Goal: Task Accomplishment & Management: Complete application form

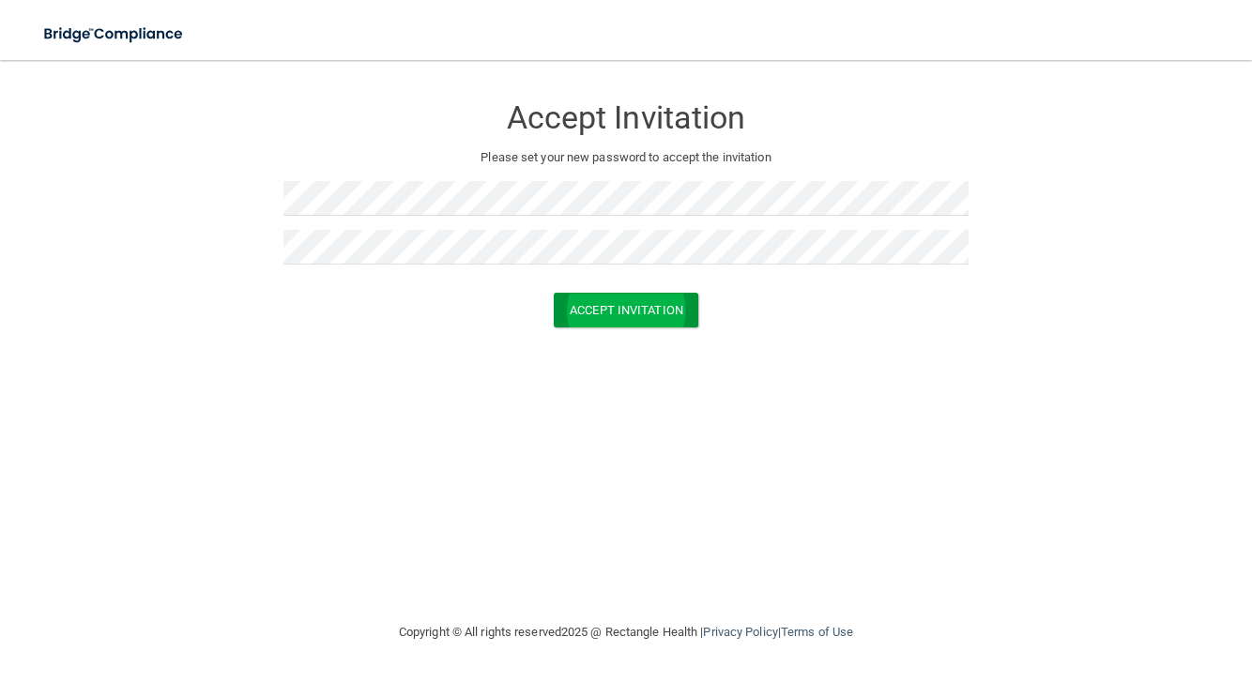
click at [570, 310] on button "Accept Invitation" at bounding box center [626, 310] width 144 height 35
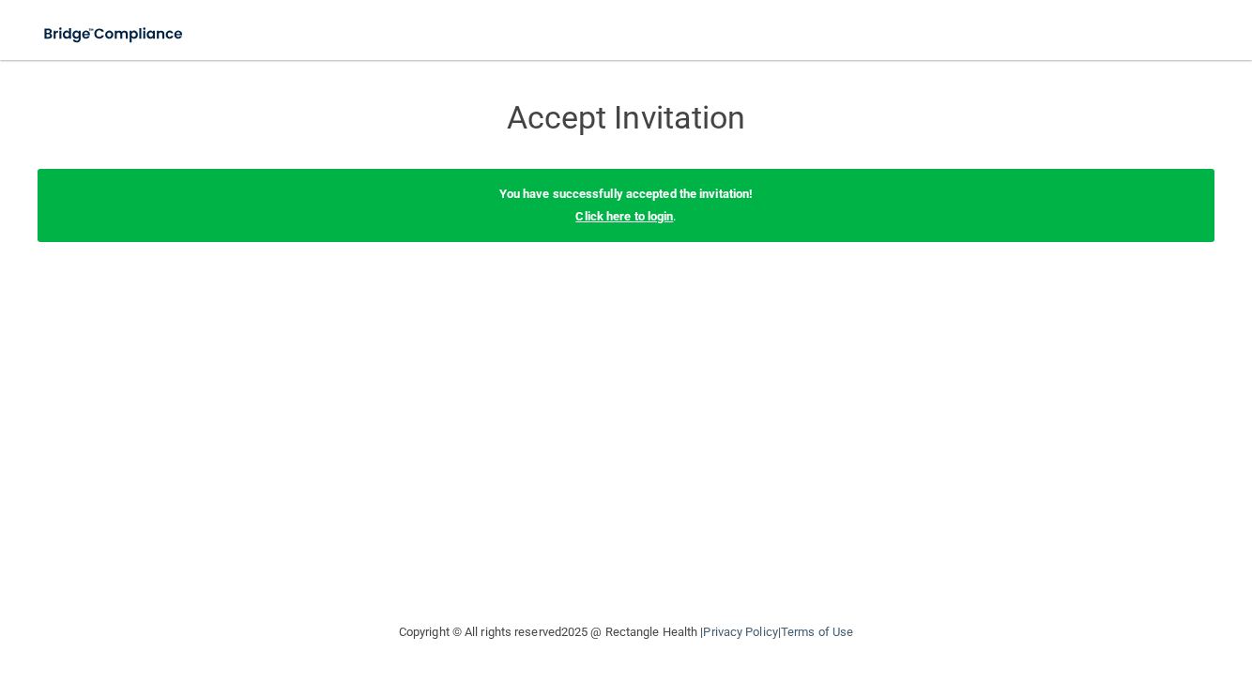
click at [590, 216] on link "Click here to login" at bounding box center [624, 216] width 98 height 14
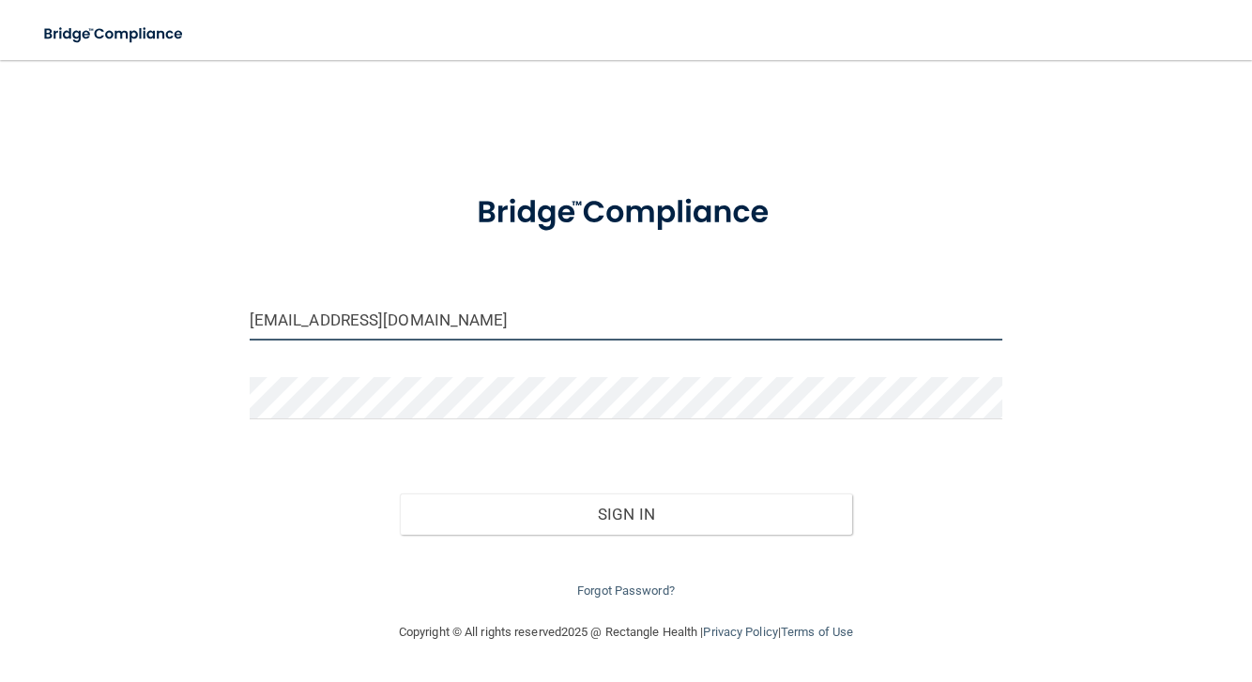
type input "[EMAIL_ADDRESS][DOMAIN_NAME]"
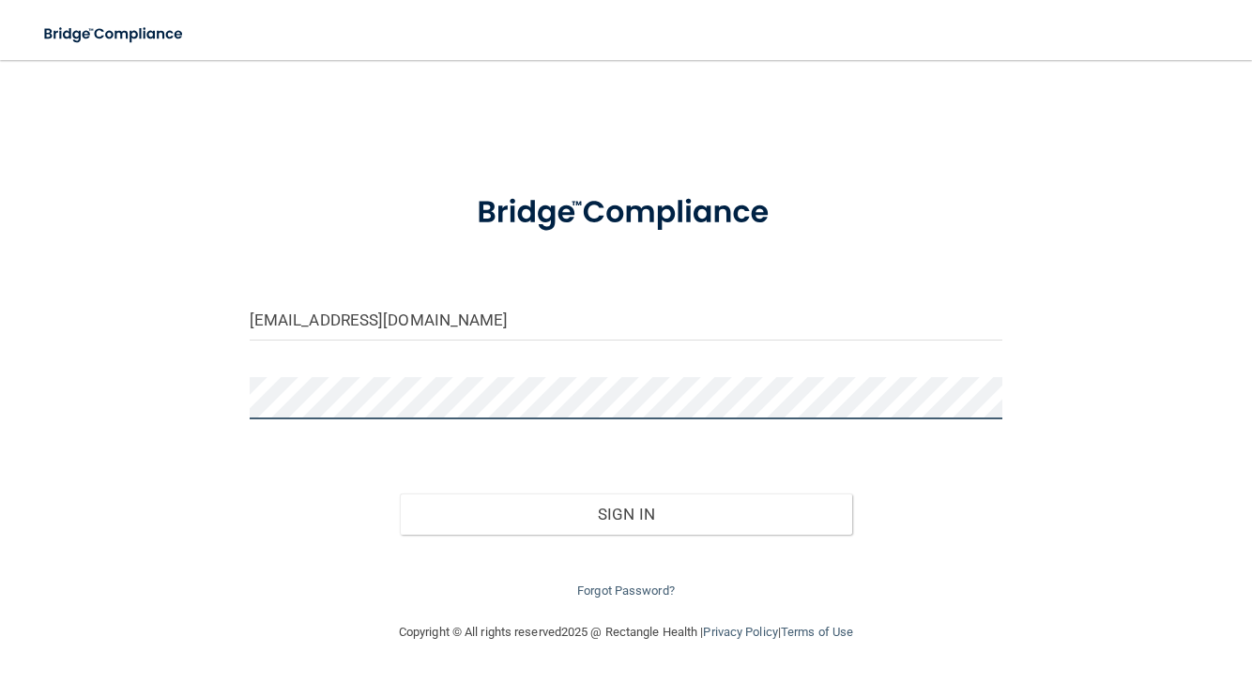
click at [626, 509] on button "Sign In" at bounding box center [626, 514] width 452 height 41
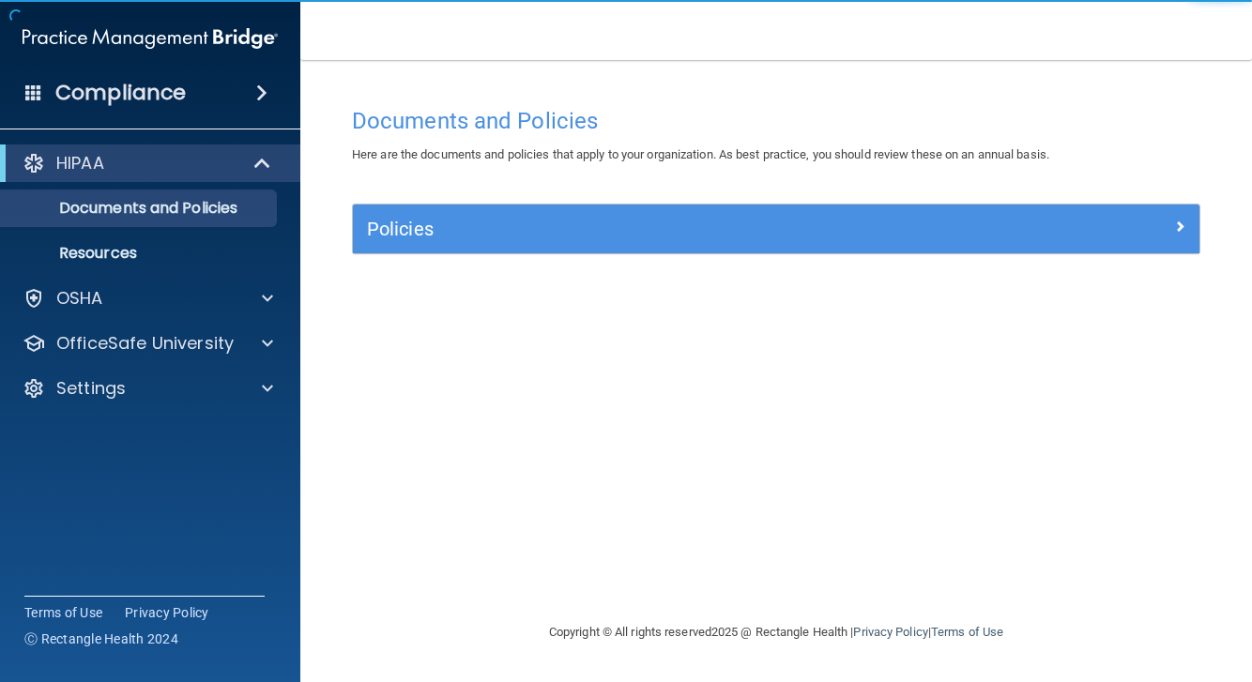
click at [404, 233] on h5 "Policies" at bounding box center [670, 229] width 607 height 21
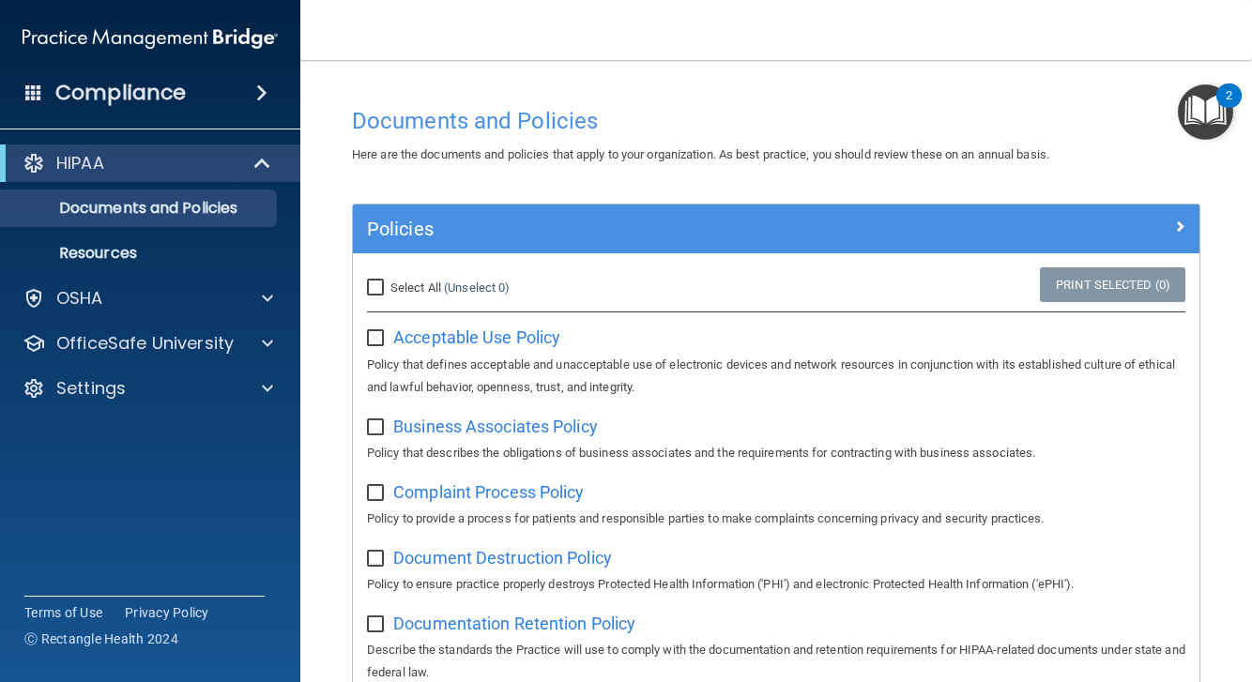
click at [378, 283] on input "Select All (Unselect 0) Unselect All" at bounding box center [378, 288] width 22 height 15
checkbox input "true"
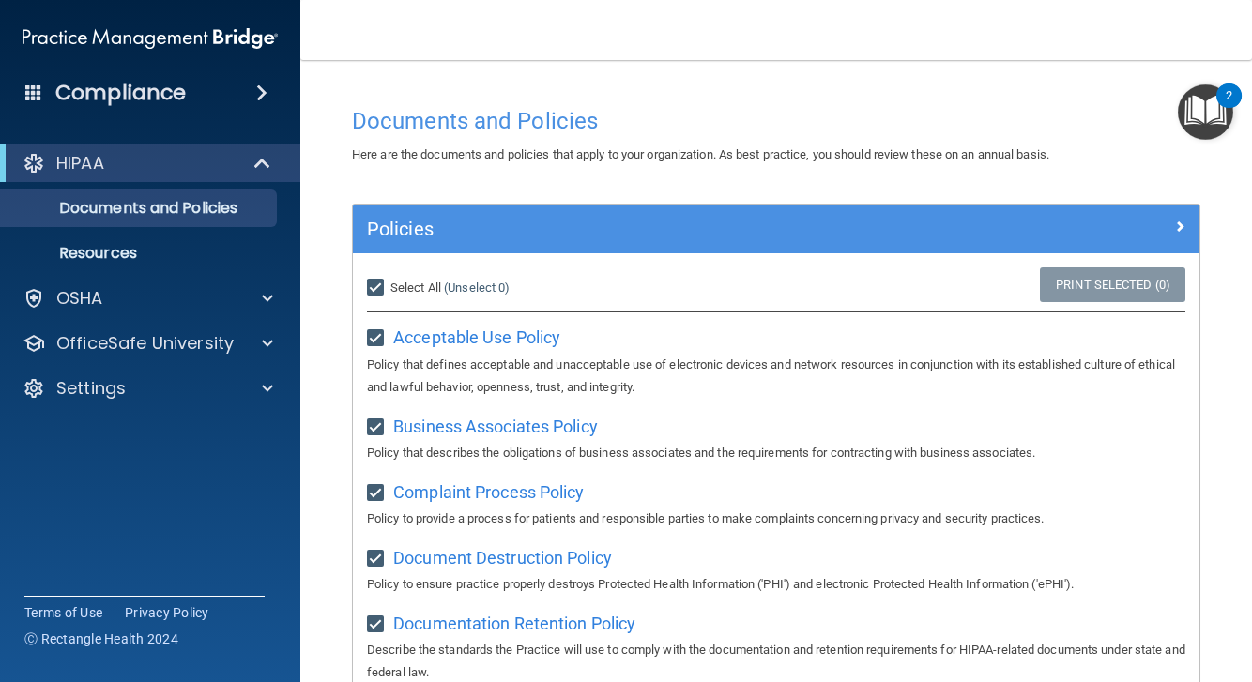
checkbox input "true"
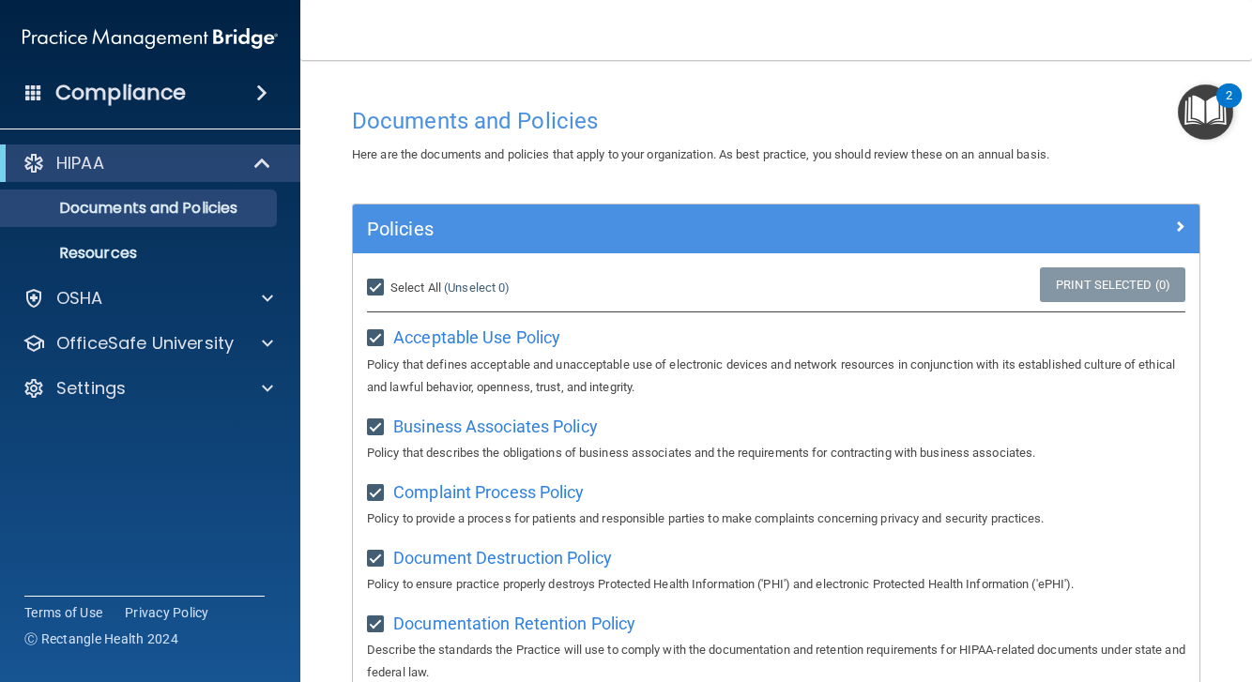
checkbox input "true"
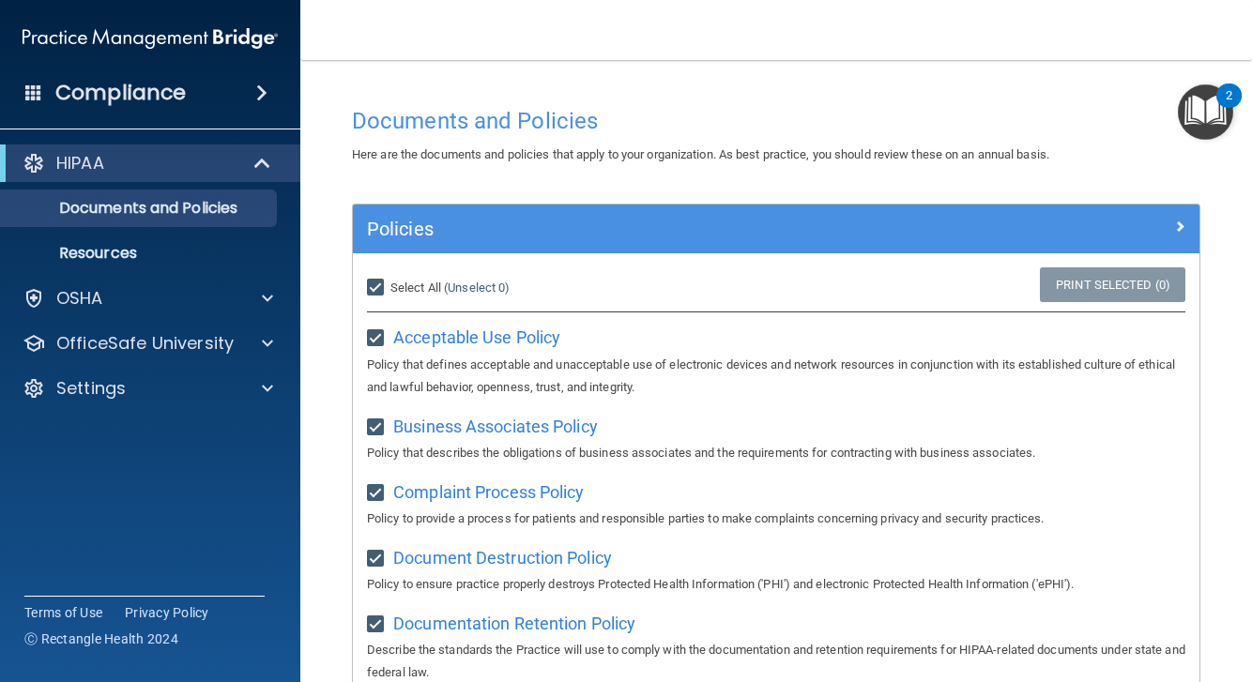
checkbox input "true"
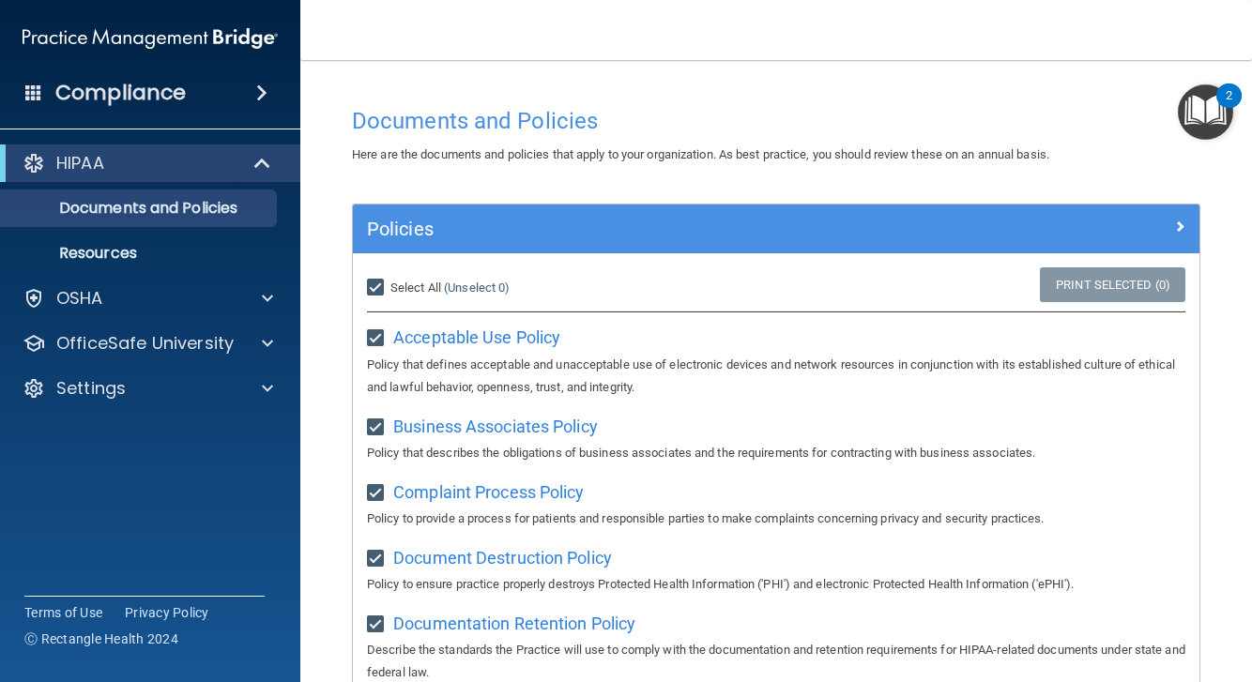
checkbox input "true"
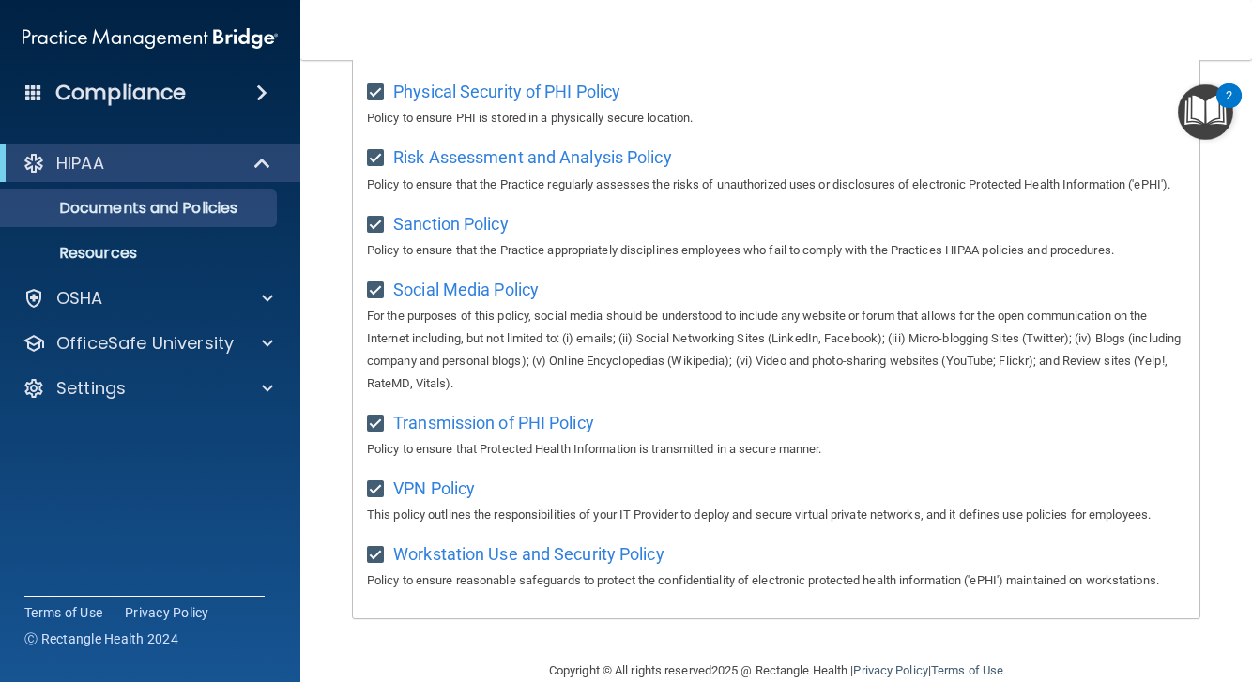
click at [541, 305] on p "For the purposes of this policy, social media should be understood to include a…" at bounding box center [776, 350] width 818 height 90
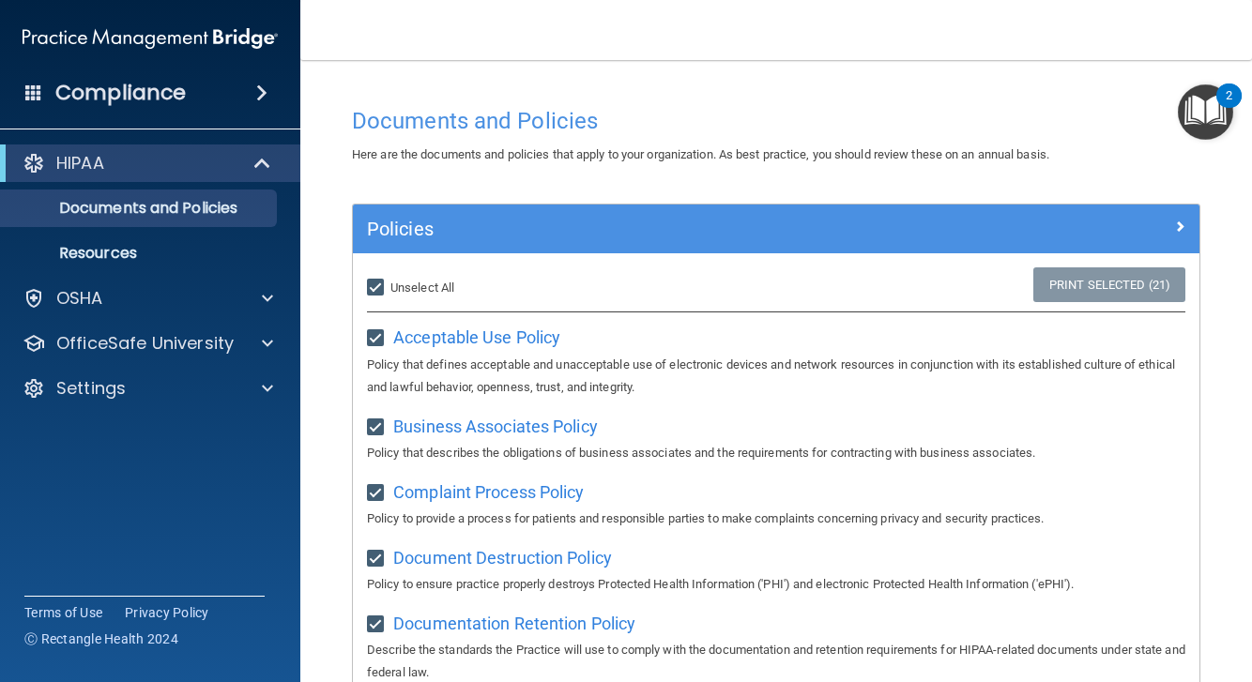
click at [1177, 221] on span at bounding box center [1179, 226] width 11 height 23
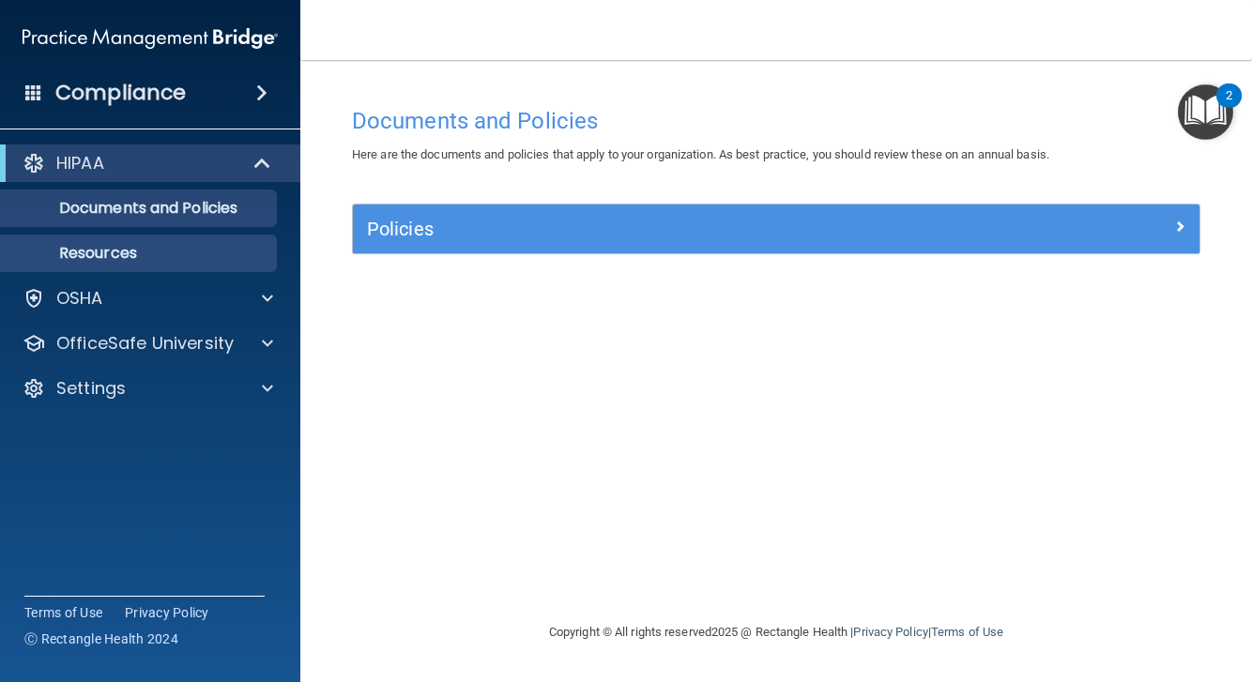
click at [108, 255] on p "Resources" at bounding box center [140, 253] width 256 height 19
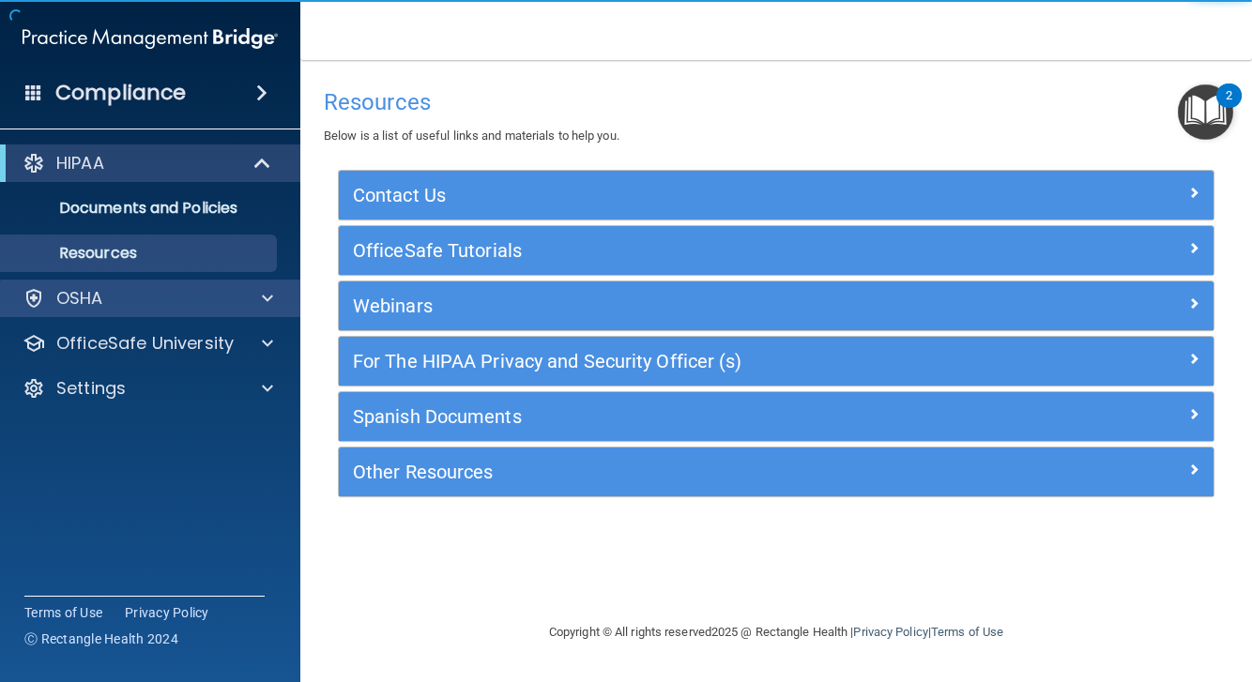
click at [111, 298] on div "OSHA" at bounding box center [124, 298] width 233 height 23
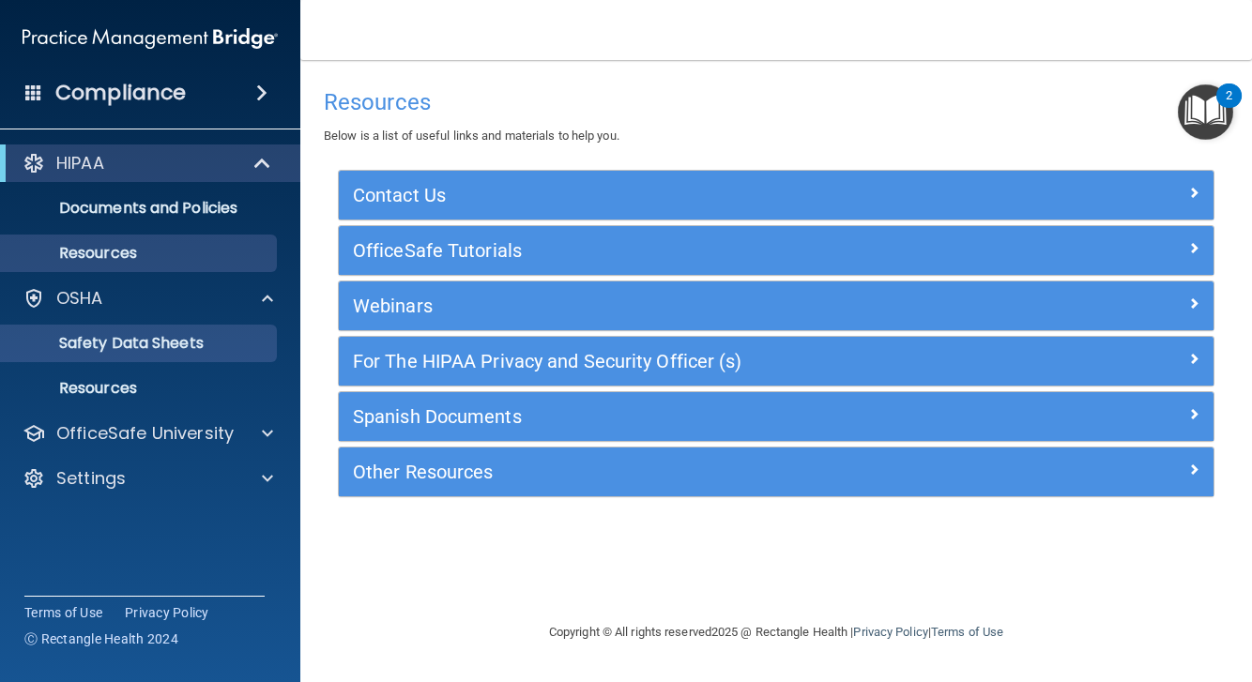
click at [120, 337] on p "Safety Data Sheets" at bounding box center [140, 343] width 256 height 19
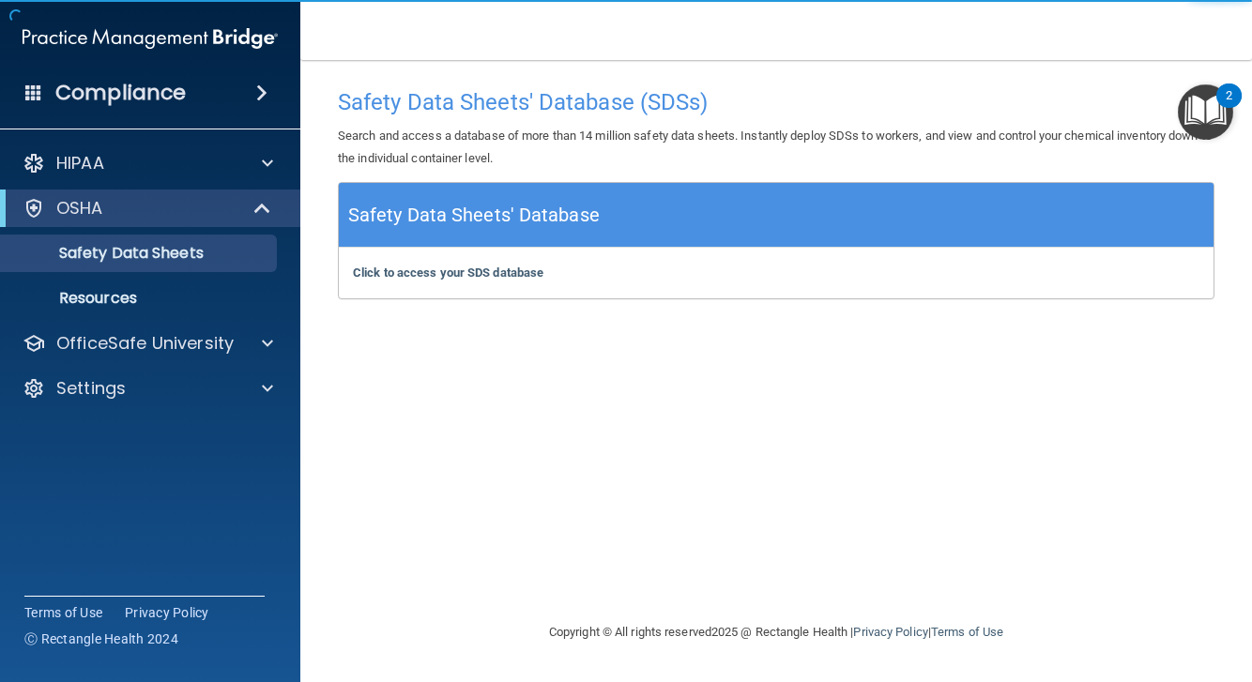
click at [464, 215] on h5 "Safety Data Sheets' Database" at bounding box center [473, 215] width 251 height 33
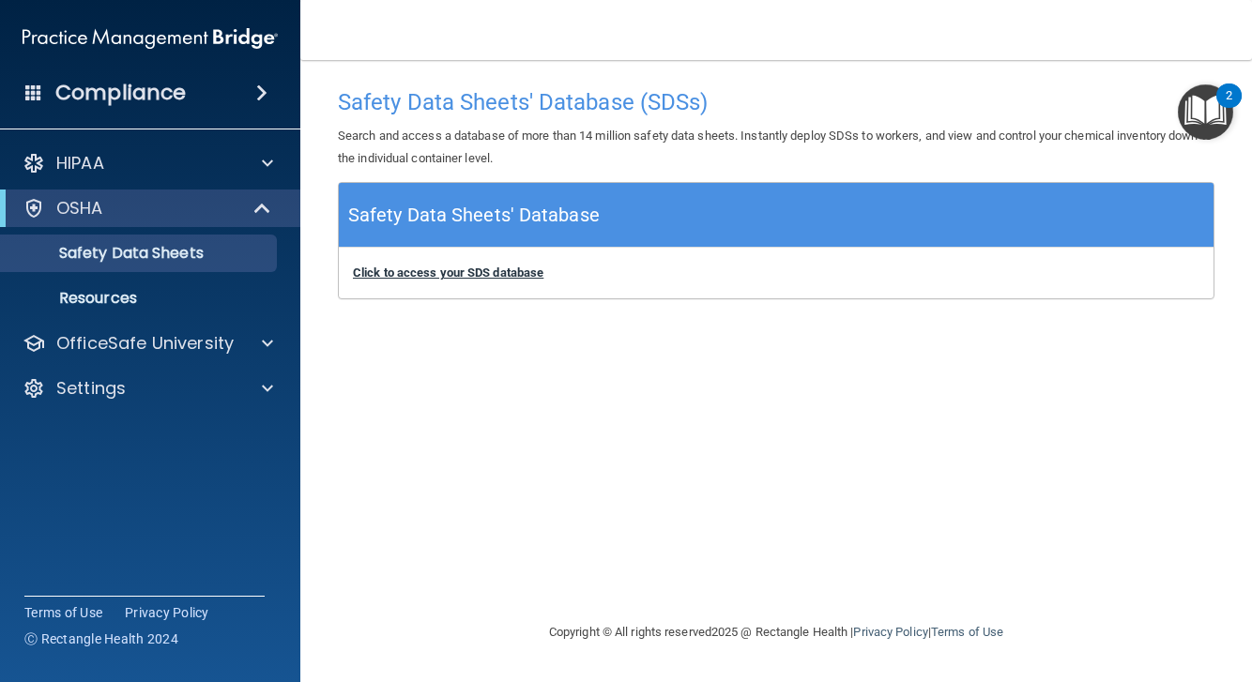
click at [444, 275] on b "Click to access your SDS database" at bounding box center [448, 273] width 190 height 14
click at [1192, 124] on img "Open Resource Center, 2 new notifications" at bounding box center [1205, 111] width 55 height 55
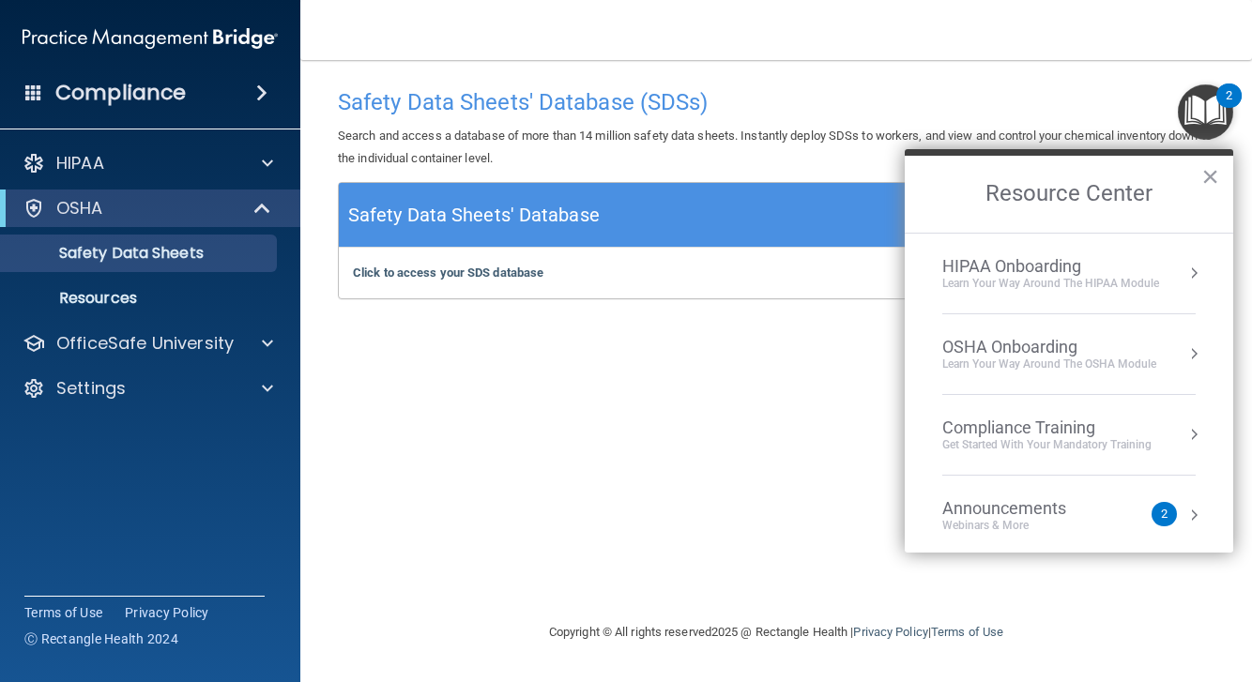
click at [999, 266] on div "HIPAA Onboarding" at bounding box center [1050, 266] width 217 height 21
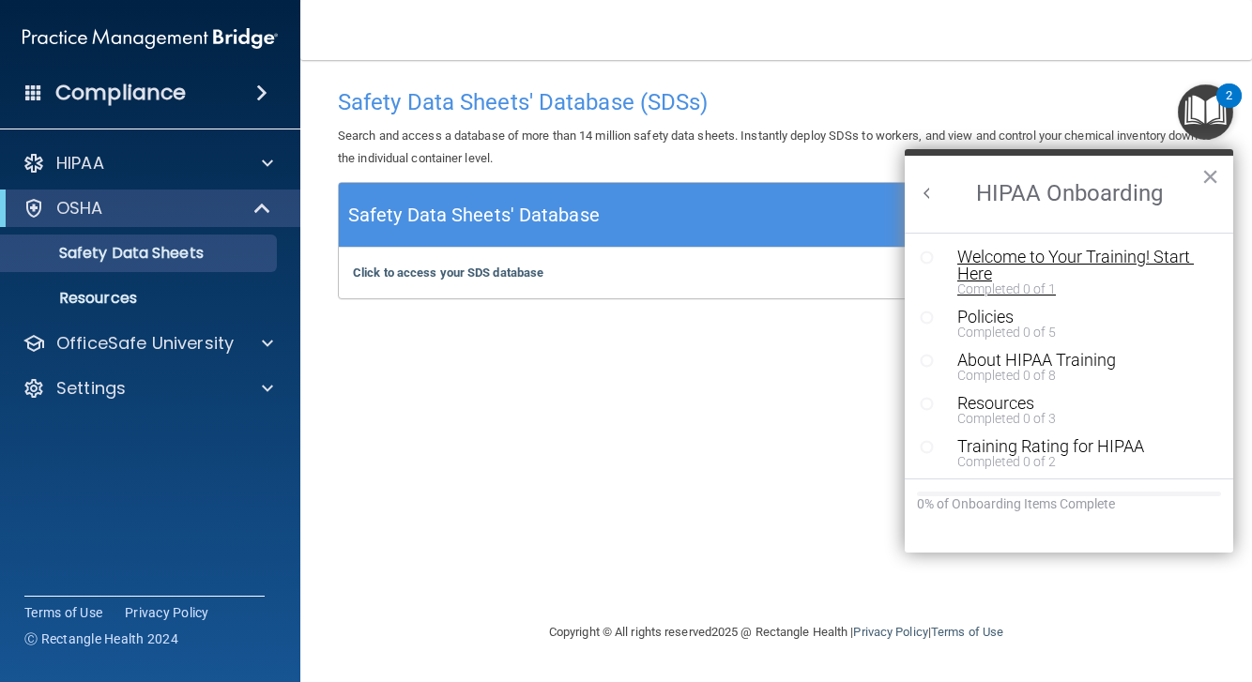
click at [1002, 264] on div "Welcome to Your Training! Start Here" at bounding box center [1082, 266] width 251 height 34
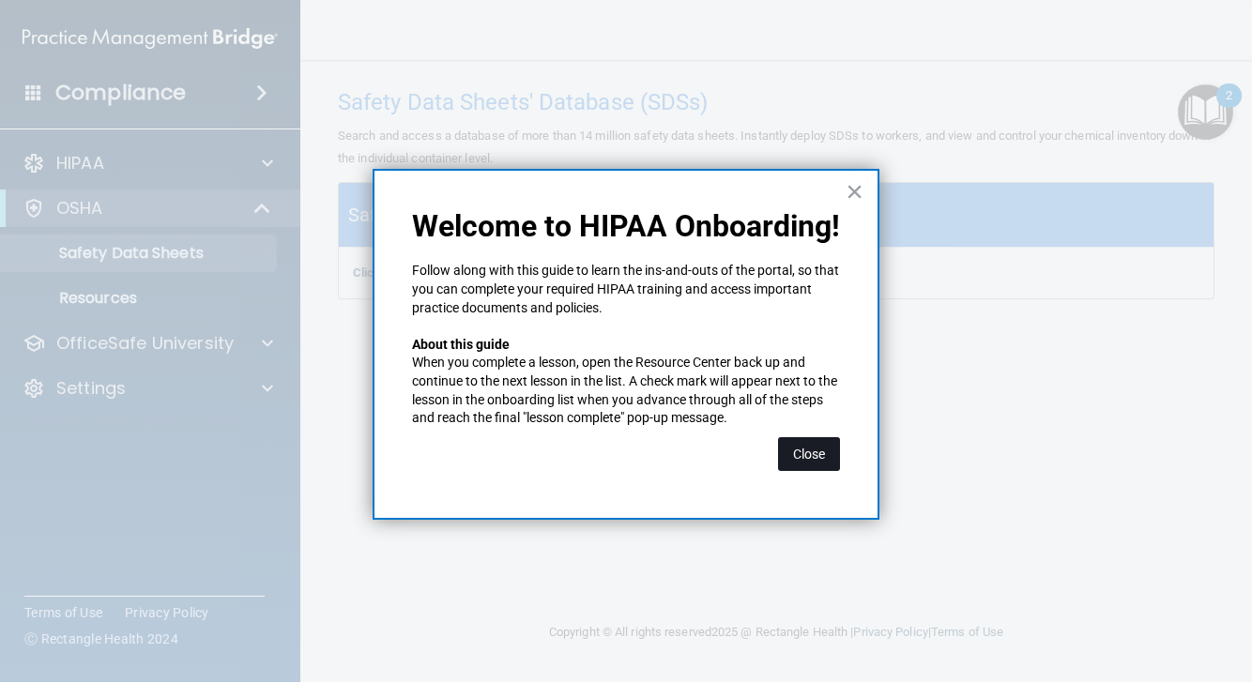
click at [799, 445] on button "Close" at bounding box center [809, 454] width 62 height 34
